Goal: Communication & Community: Answer question/provide support

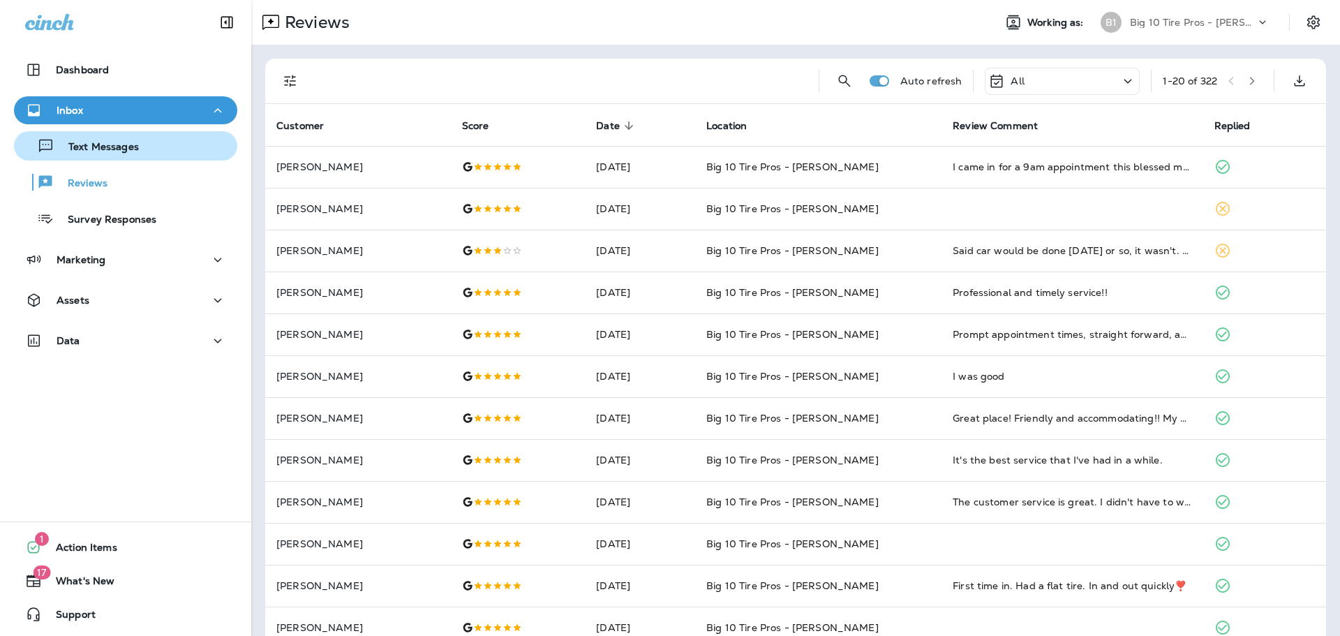
click at [98, 151] on p "Text Messages" at bounding box center [96, 147] width 84 height 13
click at [96, 144] on p "Text Messages" at bounding box center [96, 147] width 84 height 13
